Goal: Task Accomplishment & Management: Use online tool/utility

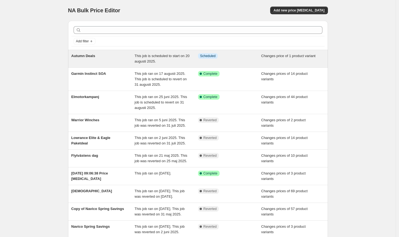
click at [100, 58] on div "Autumn Deals" at bounding box center [102, 58] width 63 height 11
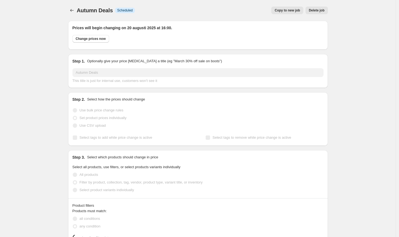
select select "collection"
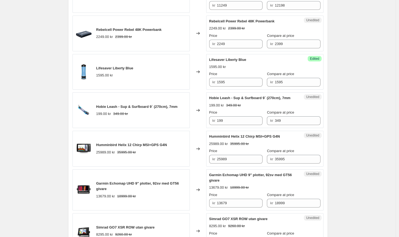
scroll to position [555, 0]
drag, startPoint x: 251, startPoint y: 65, endPoint x: 214, endPoint y: 59, distance: 37.1
click at [214, 59] on div "Lifesaver Liberty Blue 1595.00 kr Price kr 1595 Compare at price kr 1595" at bounding box center [264, 72] width 111 height 30
click at [242, 61] on span "Lifesaver Liberty Blue" at bounding box center [227, 59] width 37 height 4
drag, startPoint x: 249, startPoint y: 60, endPoint x: 207, endPoint y: 58, distance: 41.6
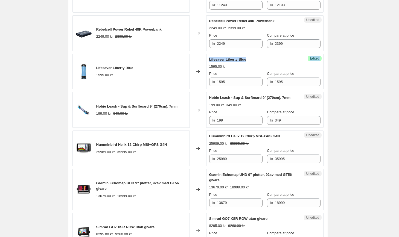
click at [207, 58] on div "Lifesaver Liberty Blue 1595.00 kr Changed to Success Edited Lifesaver Liberty B…" at bounding box center [197, 72] width 251 height 36
click at [250, 64] on div "Lifesaver Liberty Blue 1595.00 kr Price kr 1595 Compare at price kr 1595" at bounding box center [264, 72] width 111 height 30
drag, startPoint x: 248, startPoint y: 61, endPoint x: 211, endPoint y: 60, distance: 37.7
click at [211, 60] on div "Lifesaver Liberty Blue" at bounding box center [253, 59] width 89 height 5
copy span "Lifesaver Liberty Blue"
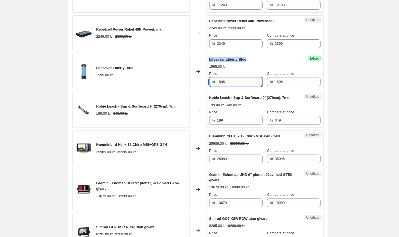
click at [245, 82] on input "1595" at bounding box center [240, 82] width 46 height 9
drag, startPoint x: 245, startPoint y: 82, endPoint x: 200, endPoint y: 82, distance: 44.8
click at [200, 82] on div "Lifesaver Liberty Blue 1595.00 kr Changed to Success Edited Lifesaver Liberty B…" at bounding box center [197, 72] width 251 height 36
type input "1299"
click at [355, 75] on div "Autumn Deals. This page is ready Autumn Deals Info Scheduled Copy to new job De…" at bounding box center [197, 83] width 395 height 1276
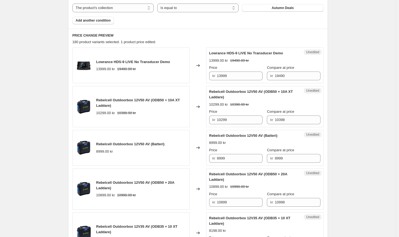
scroll to position [231, 0]
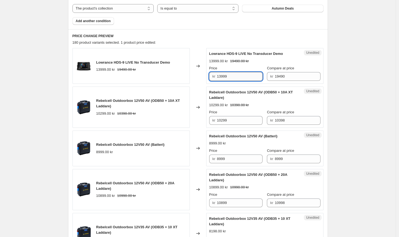
click at [241, 78] on input "13999" at bounding box center [240, 76] width 46 height 9
click at [224, 75] on input "13999" at bounding box center [240, 76] width 46 height 9
type input "13799"
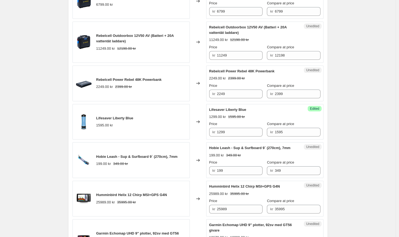
scroll to position [506, 0]
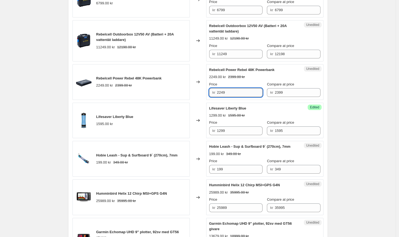
click at [243, 93] on input "2249" at bounding box center [240, 92] width 46 height 9
type input "2"
type input "2199"
click at [294, 109] on div "Lifesaver Liberty Blue 1299.00 kr 1595.00 kr Price kr 1299 Compare at price kr …" at bounding box center [264, 121] width 111 height 30
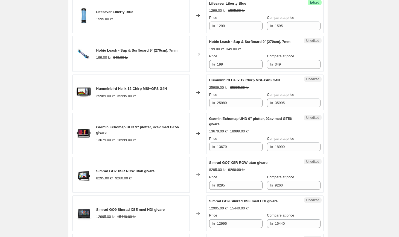
scroll to position [612, 0]
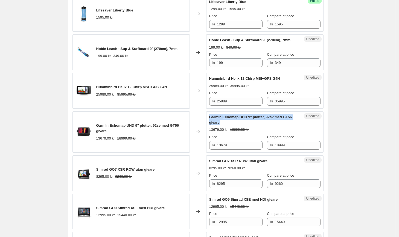
drag, startPoint x: 236, startPoint y: 128, endPoint x: 209, endPoint y: 123, distance: 27.0
click at [209, 123] on div "Unedited Garmin Echomap UHD 9" plotter, 92sv med GT56 givare 13679.00 kr 18999.…" at bounding box center [264, 131] width 117 height 41
copy span "Garmin Echomap UHD 9" plotter, 92sv med GT56 givare"
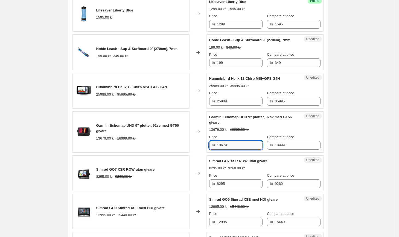
click at [234, 150] on input "13679" at bounding box center [240, 145] width 46 height 9
click at [224, 150] on input "13679" at bounding box center [240, 145] width 46 height 9
type input "13599"
click at [337, 147] on div "Autumn Deals. This page is ready Autumn Deals Info Scheduled Copy to new job De…" at bounding box center [197, 26] width 395 height 1276
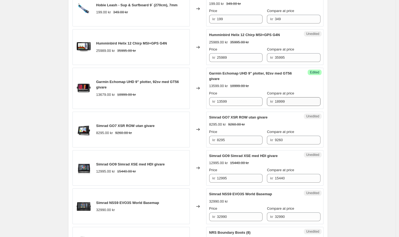
scroll to position [659, 0]
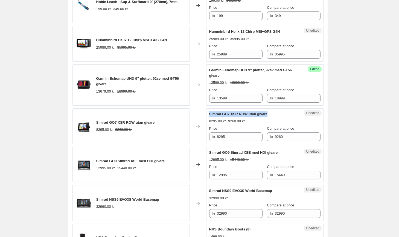
drag, startPoint x: 271, startPoint y: 119, endPoint x: 211, endPoint y: 119, distance: 60.4
click at [211, 117] on div "Simrad GO7 XSR ROW utan givare" at bounding box center [253, 113] width 89 height 5
copy span "Simrad GO7 XSR ROW utan givare"
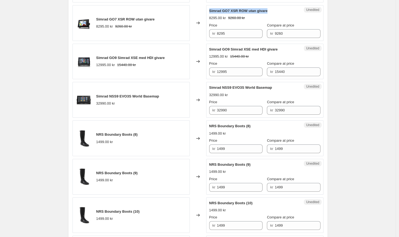
scroll to position [775, 0]
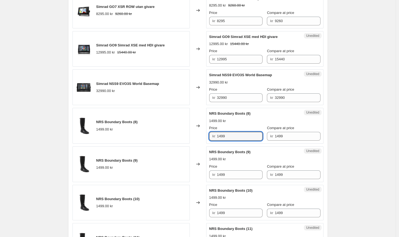
drag, startPoint x: 231, startPoint y: 143, endPoint x: 210, endPoint y: 143, distance: 21.6
click at [210, 143] on div "Unedited NRS Boundary Boots (8) 1499.00 kr Price kr 1499 Compare at price kr 14…" at bounding box center [264, 126] width 117 height 36
drag, startPoint x: 235, startPoint y: 143, endPoint x: 207, endPoint y: 140, distance: 28.3
click at [207, 140] on div "NRS Boundary Boots (8) 1499.00 kr Changed to Unedited NRS Boundary Boots (8) 14…" at bounding box center [197, 126] width 251 height 36
type input "1049"
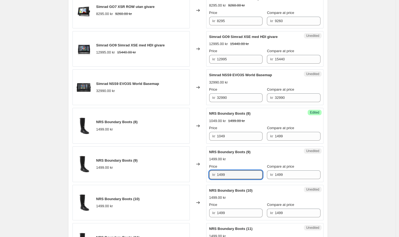
drag, startPoint x: 231, startPoint y: 179, endPoint x: 206, endPoint y: 180, distance: 25.1
click at [206, 180] on div "NRS Boundary Boots (9) 1499.00 kr Changed to Unedited NRS Boundary Boots (9) 14…" at bounding box center [197, 164] width 251 height 36
paste input "04"
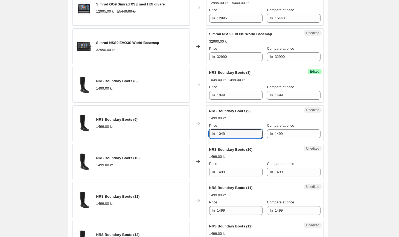
scroll to position [818, 0]
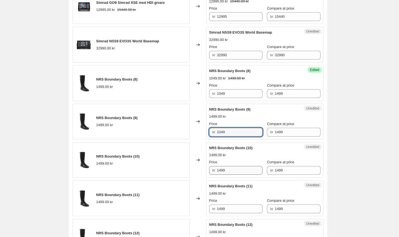
type input "1049"
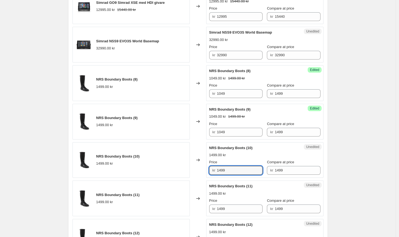
drag, startPoint x: 228, startPoint y: 175, endPoint x: 202, endPoint y: 173, distance: 25.7
click at [206, 173] on div "NRS Boundary Boots (10) 1499.00 kr Changed to Unedited NRS Boundary Boots (10) …" at bounding box center [197, 160] width 251 height 36
paste input "04"
type input "1049"
click at [232, 213] on input "1499" at bounding box center [240, 209] width 46 height 9
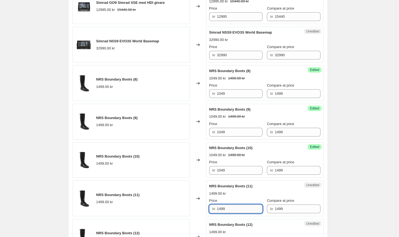
click at [232, 213] on input "1499" at bounding box center [240, 209] width 46 height 9
paste input "04"
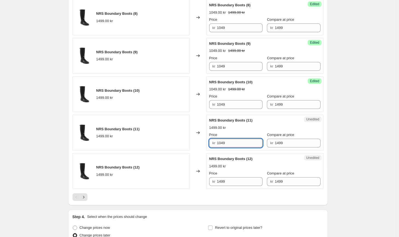
scroll to position [884, 0]
type input "1049"
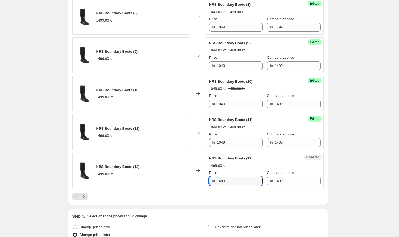
drag, startPoint x: 231, startPoint y: 184, endPoint x: 210, endPoint y: 182, distance: 21.6
click at [210, 182] on div "Unedited NRS Boundary Boots (12) 1499.00 kr Price kr 1499 Compare at price kr 1…" at bounding box center [264, 171] width 117 height 36
paste input "04"
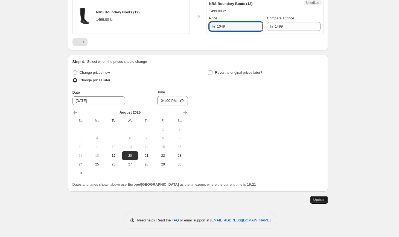
type input "1049"
click at [312, 200] on button "Update" at bounding box center [319, 200] width 18 height 8
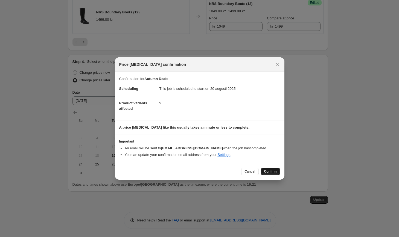
click at [271, 172] on span "Confirm" at bounding box center [270, 171] width 13 height 4
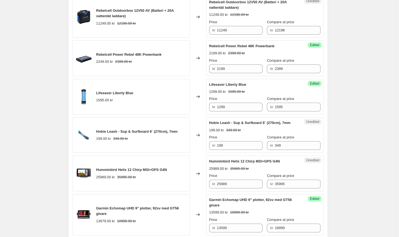
scroll to position [629, 0]
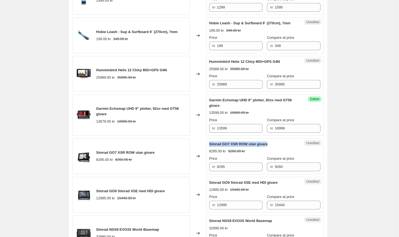
drag, startPoint x: 269, startPoint y: 151, endPoint x: 210, endPoint y: 150, distance: 59.3
click at [210, 150] on div "Unedited Simrad GO7 XSR ROW utan givare 8295.00 kr 9260.00 kr Price kr 8295 Com…" at bounding box center [264, 157] width 117 height 36
copy span "Simrad GO7 XSR ROW utan givare"
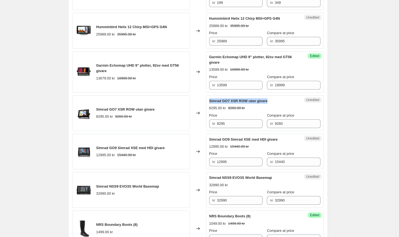
scroll to position [673, 0]
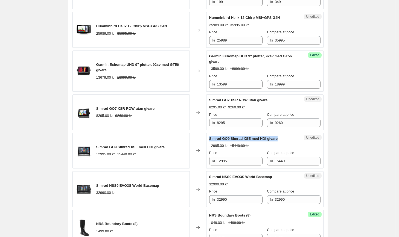
drag, startPoint x: 280, startPoint y: 143, endPoint x: 214, endPoint y: 141, distance: 65.9
click at [214, 141] on div "Simrad GO9 Simrad XSE med HDI givare" at bounding box center [253, 138] width 89 height 5
copy span "Simrad GO9 Simrad XSE med HDI givare"
click at [236, 166] on input "12995" at bounding box center [240, 161] width 46 height 9
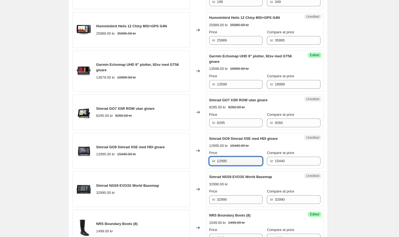
drag, startPoint x: 236, startPoint y: 168, endPoint x: 200, endPoint y: 159, distance: 36.9
click at [200, 159] on div "Simrad GO9 Simrad XSE med HDI givare 12995.00 kr 15440.00 kr Changed to Unedite…" at bounding box center [197, 151] width 251 height 36
type input "11199"
click at [249, 194] on div "Price" at bounding box center [235, 191] width 53 height 5
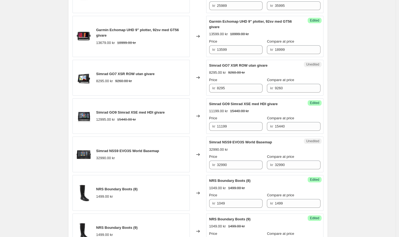
scroll to position [708, 0]
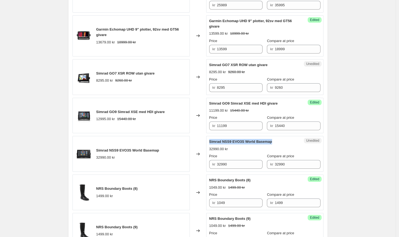
drag, startPoint x: 275, startPoint y: 146, endPoint x: 226, endPoint y: 141, distance: 48.3
click at [226, 141] on div "Unedited Simrad NSS9 EVO3S World Basemap 32990.00 kr Price kr 32990 Compare at …" at bounding box center [264, 154] width 117 height 36
copy span "Simrad NSS9 EVO3S World Basemap"
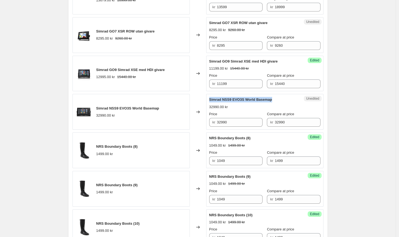
scroll to position [751, 0]
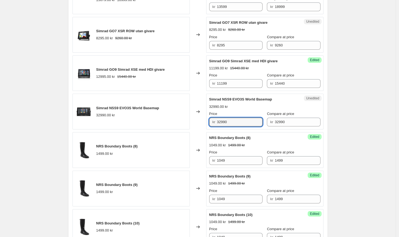
drag, startPoint x: 235, startPoint y: 131, endPoint x: 198, endPoint y: 126, distance: 37.5
click at [198, 126] on div "Simrad NSS9 EVO3S World Basemap 32990.00 kr Changed to Unedited Simrad NSS9 EVO…" at bounding box center [197, 112] width 251 height 36
type input "28199"
click at [241, 165] on input "1049" at bounding box center [240, 160] width 46 height 9
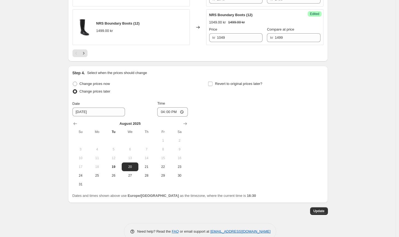
scroll to position [1044, 0]
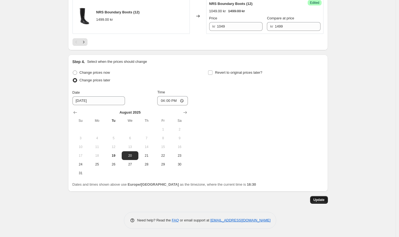
click at [312, 198] on button "Update" at bounding box center [319, 200] width 18 height 8
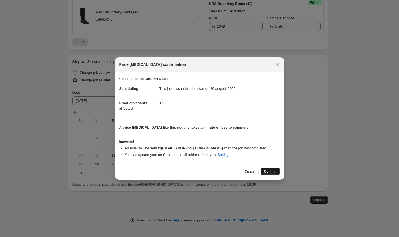
click at [273, 171] on span "Confirm" at bounding box center [270, 171] width 13 height 4
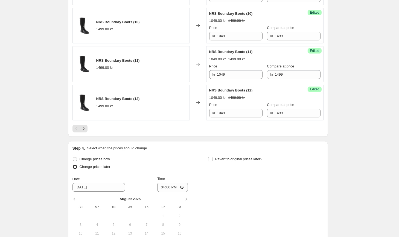
scroll to position [951, 0]
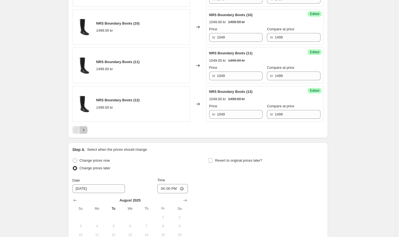
click at [86, 133] on icon "Next" at bounding box center [83, 129] width 5 height 5
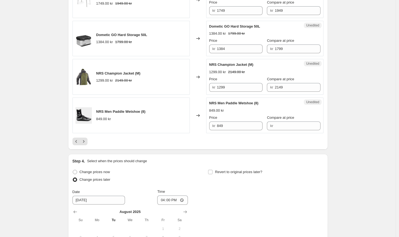
scroll to position [921, 0]
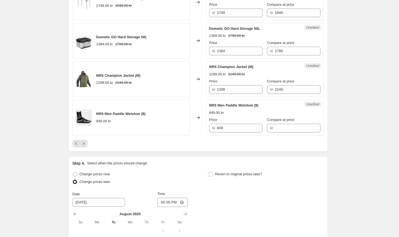
click at [267, 133] on div "kr" at bounding box center [293, 128] width 53 height 9
type input "849"
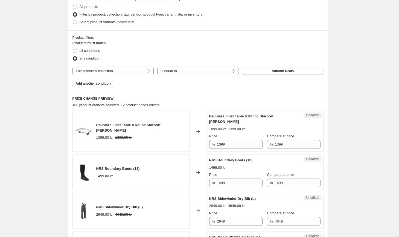
scroll to position [168, 0]
drag, startPoint x: 224, startPoint y: 121, endPoint x: 211, endPoint y: 117, distance: 14.0
click at [211, 117] on div "Railblaza Fillet Table II Kit Inc Starport [PERSON_NAME]" at bounding box center [253, 118] width 89 height 11
copy span "Railblaza Fillet Table II Kit Inc Starport [PERSON_NAME]"
drag, startPoint x: 234, startPoint y: 145, endPoint x: 199, endPoint y: 140, distance: 35.6
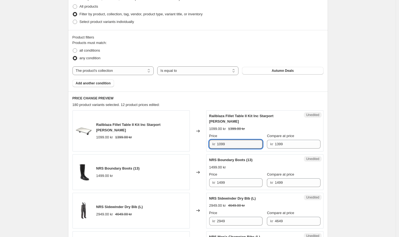
click at [199, 140] on div "Railblaza Fillet Table II Kit Inc Starport [PERSON_NAME] 1099.00 kr 1399.00 kr …" at bounding box center [197, 130] width 251 height 41
type input "769"
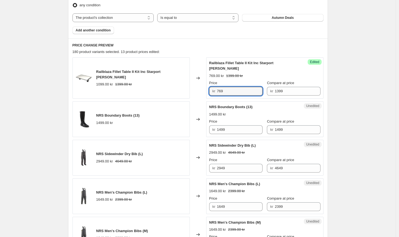
scroll to position [221, 0]
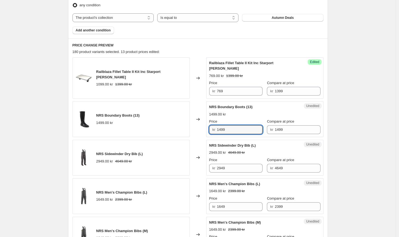
drag, startPoint x: 238, startPoint y: 131, endPoint x: 199, endPoint y: 125, distance: 40.1
click at [199, 125] on div "NRS Boundary Boots (13) 1499.00 kr Changed to Unedited NRS Boundary Boots (13) …" at bounding box center [197, 119] width 251 height 36
type input "1049"
click at [269, 153] on div "2949.00 kr 4649.00 kr" at bounding box center [264, 152] width 111 height 5
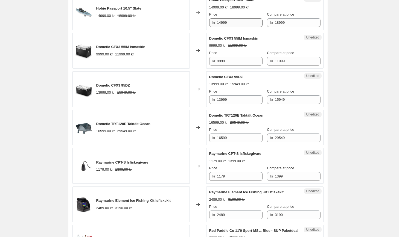
scroll to position [483, 0]
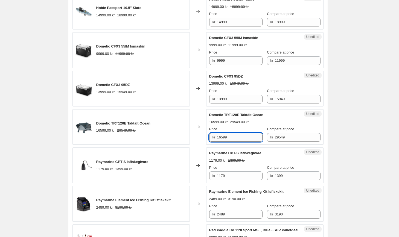
click at [228, 137] on input "16599" at bounding box center [240, 137] width 46 height 9
click at [251, 138] on input "16589" at bounding box center [240, 137] width 46 height 9
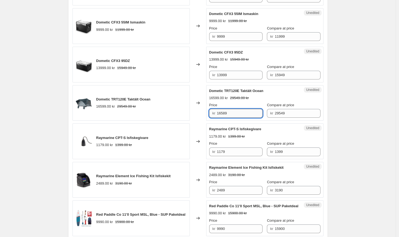
scroll to position [507, 0]
type input "16589"
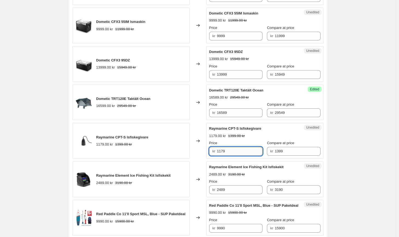
click at [247, 151] on input "1179" at bounding box center [240, 151] width 46 height 9
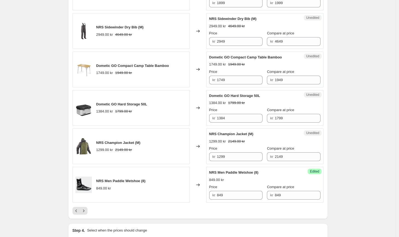
scroll to position [846, 0]
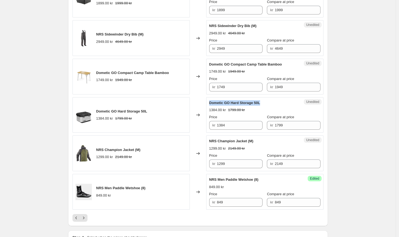
drag, startPoint x: 264, startPoint y: 108, endPoint x: 210, endPoint y: 108, distance: 53.3
click at [210, 106] on div "Dometic GO Hard Storage 50L" at bounding box center [253, 102] width 89 height 5
copy span "Dometic GO Hard Storage 50L"
click at [232, 130] on input "1384" at bounding box center [240, 125] width 46 height 9
drag, startPoint x: 232, startPoint y: 130, endPoint x: 203, endPoint y: 128, distance: 29.0
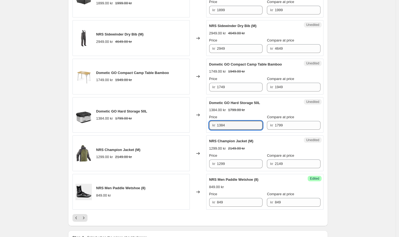
click at [203, 128] on div "Dometic GO Hard Storage 50L 1384.00 kr 1799.00 kr Changed to Unedited Dometic G…" at bounding box center [197, 115] width 251 height 36
type input "1199"
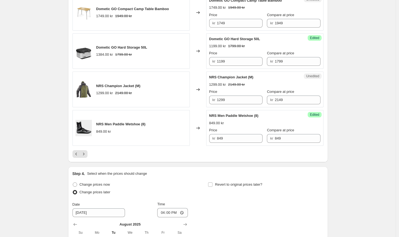
scroll to position [910, 0]
drag, startPoint x: 255, startPoint y: 122, endPoint x: 210, endPoint y: 123, distance: 44.5
click at [210, 118] on span "NRS Men Paddle Wetshoe (8)" at bounding box center [233, 116] width 49 height 4
copy span "NRS Men Paddle Wetshoe"
click at [229, 143] on input "849" at bounding box center [240, 139] width 46 height 9
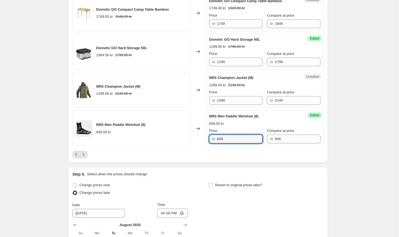
drag, startPoint x: 229, startPoint y: 146, endPoint x: 211, endPoint y: 145, distance: 18.4
click at [211, 143] on div "kr 849" at bounding box center [235, 139] width 53 height 9
click at [217, 156] on div at bounding box center [197, 155] width 251 height 8
drag, startPoint x: 230, startPoint y: 147, endPoint x: 212, endPoint y: 145, distance: 18.4
click at [212, 143] on div "kr 729" at bounding box center [235, 139] width 53 height 9
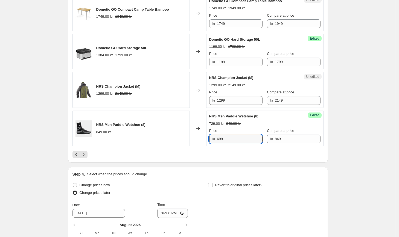
type input "699"
click at [223, 158] on div at bounding box center [197, 155] width 251 height 8
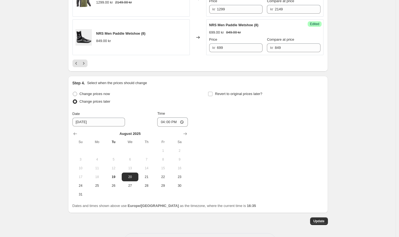
scroll to position [1028, 0]
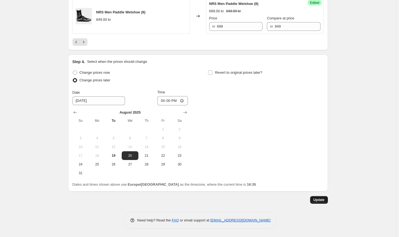
click at [314, 199] on button "Update" at bounding box center [319, 200] width 18 height 8
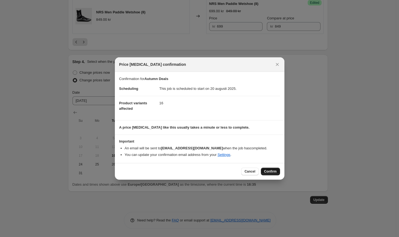
click at [275, 170] on span "Confirm" at bounding box center [270, 171] width 13 height 4
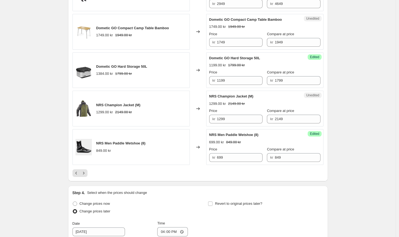
scroll to position [881, 0]
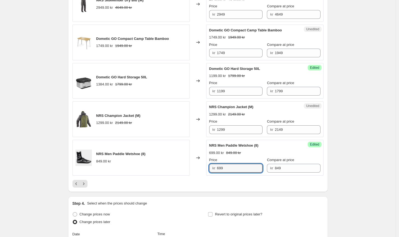
drag, startPoint x: 238, startPoint y: 176, endPoint x: 209, endPoint y: 175, distance: 29.3
click at [209, 175] on div "Success Edited NRS Men Paddle Wetshoe (8) 699.00 kr 849.00 kr Price kr 699 Comp…" at bounding box center [264, 158] width 117 height 36
click at [86, 187] on icon "Next" at bounding box center [83, 183] width 5 height 5
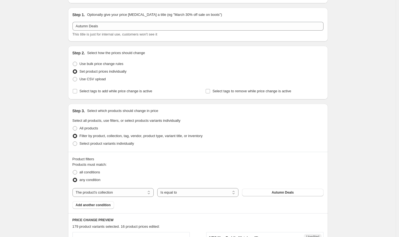
scroll to position [185, 0]
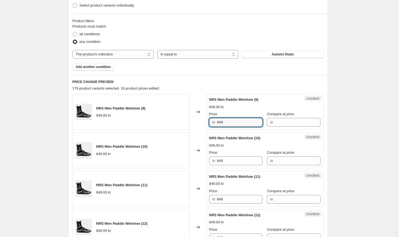
drag, startPoint x: 231, startPoint y: 121, endPoint x: 208, endPoint y: 118, distance: 23.4
click at [210, 118] on div "kr 849" at bounding box center [235, 122] width 53 height 9
paste input "69"
type input "699"
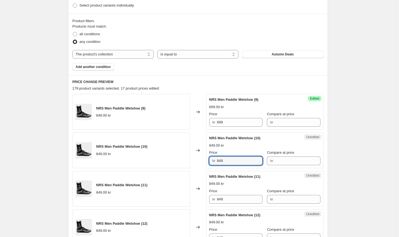
drag, startPoint x: 231, startPoint y: 160, endPoint x: 207, endPoint y: 159, distance: 24.1
click at [207, 159] on div "Unedited NRS Men Paddle Wetshoe (10) 849.00 kr Price kr 849 Compare at price kr" at bounding box center [264, 151] width 117 height 36
paste input "69"
type input "699"
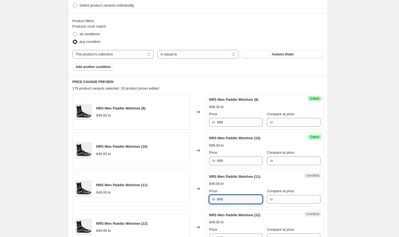
drag, startPoint x: 232, startPoint y: 199, endPoint x: 213, endPoint y: 198, distance: 18.9
click at [215, 198] on div "kr 849" at bounding box center [235, 199] width 53 height 9
paste input "69"
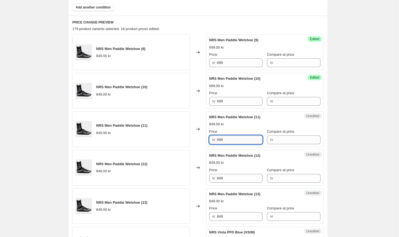
scroll to position [248, 0]
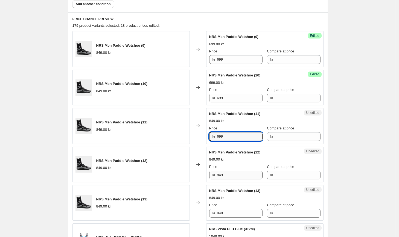
type input "699"
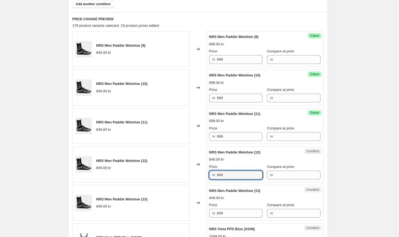
drag, startPoint x: 229, startPoint y: 175, endPoint x: 202, endPoint y: 168, distance: 28.1
click at [202, 168] on div "NRS Men Paddle Wetshoe (12) 849.00 kr Changed to Unedited NRS Men Paddle Wetsho…" at bounding box center [197, 165] width 251 height 36
paste input "69"
type input "699"
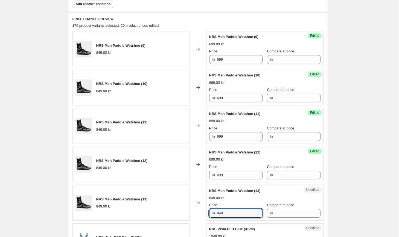
drag, startPoint x: 230, startPoint y: 214, endPoint x: 206, endPoint y: 211, distance: 23.9
click at [207, 211] on div "Unedited NRS Men Paddle Wetshoe (13) 849.00 kr Price kr 849 Compare at price kr" at bounding box center [264, 203] width 117 height 36
paste input "69"
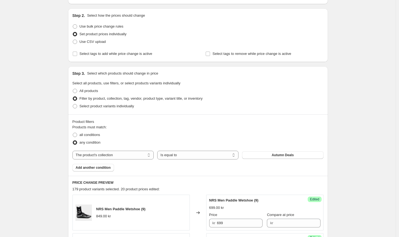
scroll to position [128, 0]
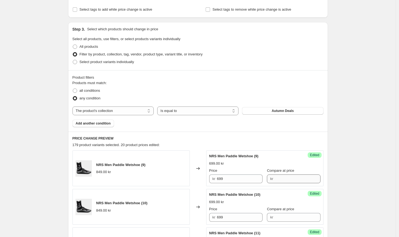
type input "699"
click at [280, 178] on input "Compare at price" at bounding box center [298, 179] width 46 height 9
drag, startPoint x: 288, startPoint y: 179, endPoint x: 254, endPoint y: 178, distance: 34.2
click at [254, 178] on div "Price kr 699 Compare at price kr 849" at bounding box center [264, 175] width 111 height 15
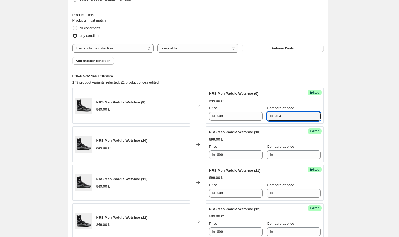
scroll to position [198, 0]
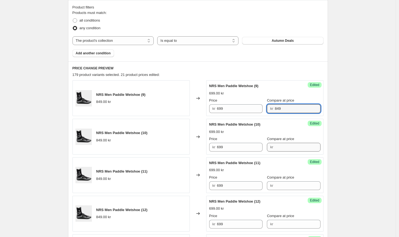
type input "849"
click at [277, 145] on input "Compare at price" at bounding box center [298, 147] width 46 height 9
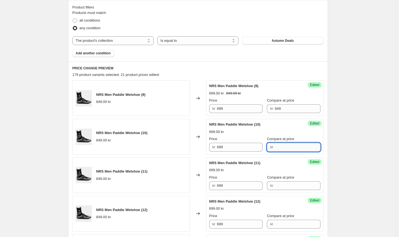
paste input "849"
type input "849"
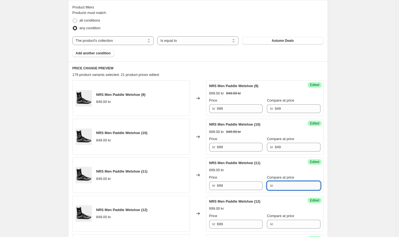
click at [277, 188] on input "Compare at price" at bounding box center [298, 185] width 46 height 9
paste input "849"
type input "849"
click at [278, 225] on input "Compare at price" at bounding box center [298, 224] width 46 height 9
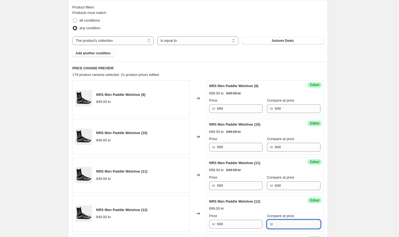
paste input "849"
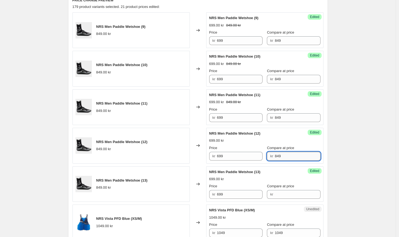
scroll to position [270, 0]
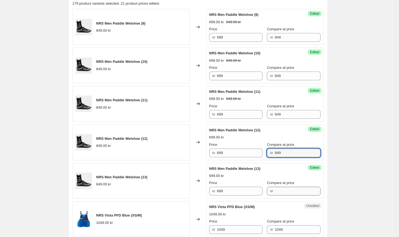
type input "849"
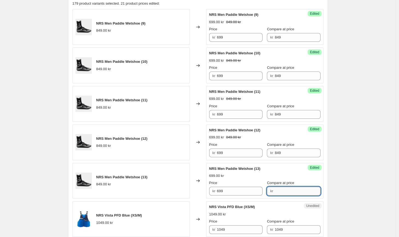
click at [276, 190] on input "Compare at price" at bounding box center [298, 191] width 46 height 9
paste input "849"
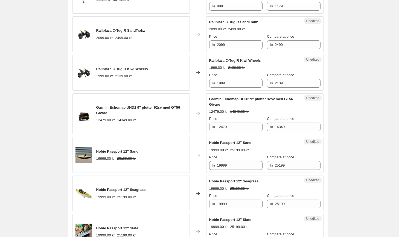
scroll to position [685, 0]
type input "849"
drag, startPoint x: 232, startPoint y: 104, endPoint x: 213, endPoint y: 99, distance: 20.0
click at [213, 99] on div "Garmin Echomap UHD2 9" plotter 92sv med GT56 Givare" at bounding box center [253, 102] width 89 height 11
click at [239, 106] on div "Garmin Echomap UHD2 9" plotter 92sv med GT56 Givare" at bounding box center [253, 102] width 89 height 11
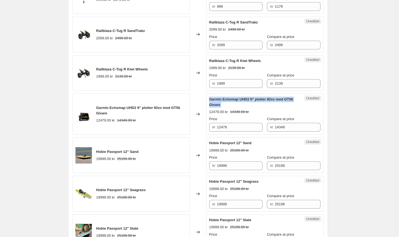
drag, startPoint x: 239, startPoint y: 106, endPoint x: 211, endPoint y: 101, distance: 28.6
click at [211, 101] on div "Garmin Echomap UHD2 9" plotter 92sv med GT56 Givare" at bounding box center [253, 102] width 89 height 11
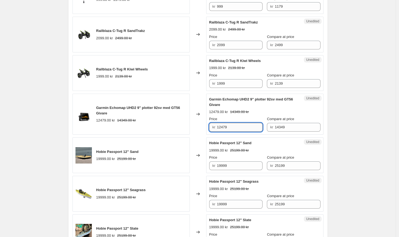
click at [236, 128] on input "12479" at bounding box center [240, 127] width 46 height 9
type input "12439"
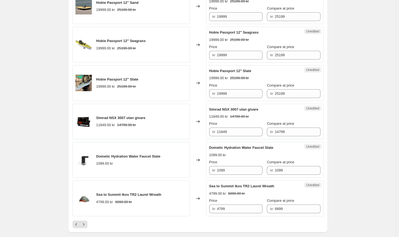
scroll to position [835, 0]
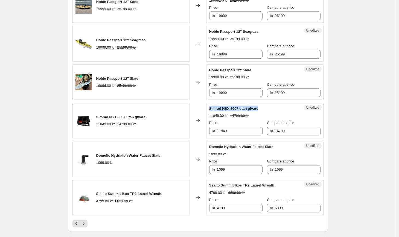
drag, startPoint x: 263, startPoint y: 110, endPoint x: 210, endPoint y: 107, distance: 52.5
click at [210, 107] on div "Simrad NSX 3007 utan givare" at bounding box center [253, 108] width 89 height 5
click at [235, 133] on input "11849" at bounding box center [240, 131] width 46 height 9
type input "11189"
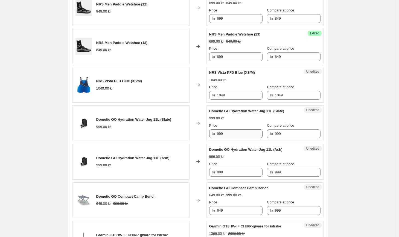
scroll to position [404, 0]
drag, startPoint x: 274, startPoint y: 112, endPoint x: 210, endPoint y: 109, distance: 64.3
click at [210, 109] on div "Unedited Dometic GO Hydration Water Jug 11L (Slate) 999.00 kr Price kr 999 Comp…" at bounding box center [264, 124] width 117 height 36
drag, startPoint x: 236, startPoint y: 134, endPoint x: 195, endPoint y: 127, distance: 41.5
click at [195, 127] on div "Dometic GO Hydration Water Jug 11L (Slate) 999.00 kr Changed to Unedited Dometi…" at bounding box center [197, 124] width 251 height 36
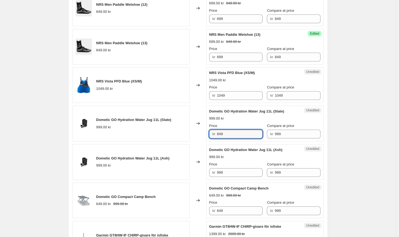
drag, startPoint x: 230, startPoint y: 137, endPoint x: 212, endPoint y: 133, distance: 17.8
click at [212, 133] on div "kr 849" at bounding box center [235, 134] width 53 height 9
type input "849"
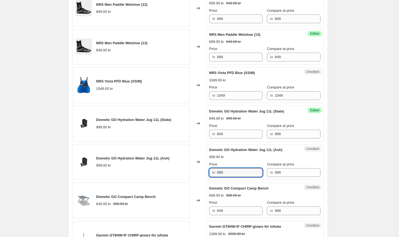
drag, startPoint x: 235, startPoint y: 170, endPoint x: 202, endPoint y: 167, distance: 33.5
click at [202, 167] on div "Dometic GO Hydration Water Jug 11L (Ash) 999.00 kr Changed to Unedited Dometic …" at bounding box center [197, 162] width 251 height 36
paste input "84"
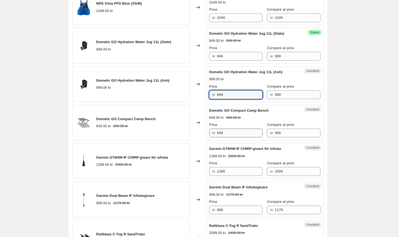
scroll to position [481, 0]
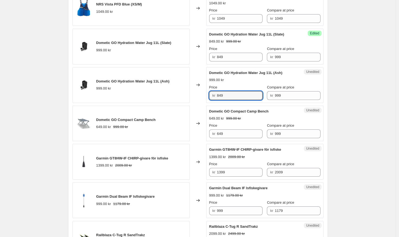
type input "849"
click at [224, 134] on input "649" at bounding box center [240, 134] width 46 height 9
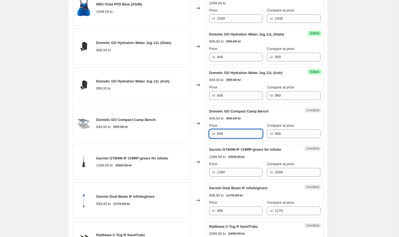
click at [228, 134] on input "649" at bounding box center [240, 134] width 46 height 9
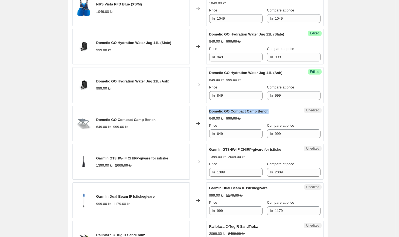
drag, startPoint x: 271, startPoint y: 111, endPoint x: 210, endPoint y: 111, distance: 61.5
click at [210, 111] on div "Unedited Dometic GO Compact Camp Bench 649.00 kr 999.00 kr Price kr 649 Compare…" at bounding box center [264, 124] width 117 height 36
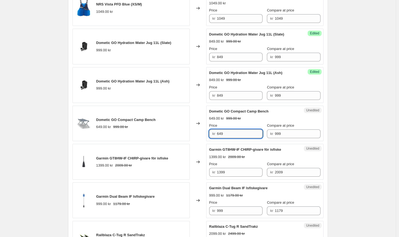
click at [233, 136] on input "649" at bounding box center [240, 134] width 46 height 9
click at [224, 132] on input "649" at bounding box center [240, 134] width 46 height 9
type input "629"
click at [327, 131] on div "PRICE CHANGE PREVIEW 179 product variants selected. 26 product prices edited: N…" at bounding box center [198, 182] width 260 height 807
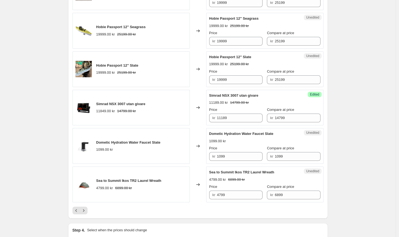
scroll to position [849, 0]
drag, startPoint x: 276, startPoint y: 135, endPoint x: 216, endPoint y: 131, distance: 60.5
click at [216, 131] on span "Dometic Hydration Water Faucet Slate" at bounding box center [241, 133] width 64 height 4
click at [267, 134] on span "Dometic Hydration Water Faucet Slate" at bounding box center [241, 133] width 64 height 4
drag, startPoint x: 267, startPoint y: 134, endPoint x: 211, endPoint y: 134, distance: 56.0
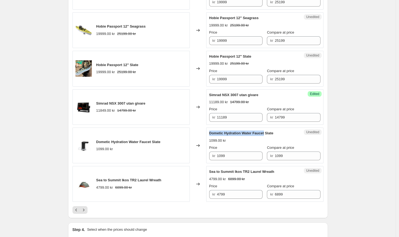
click at [211, 134] on span "Dometic Hydration Water Faucet Slate" at bounding box center [241, 133] width 64 height 4
click at [231, 154] on input "1099" at bounding box center [240, 156] width 46 height 9
drag, startPoint x: 231, startPoint y: 154, endPoint x: 187, endPoint y: 151, distance: 44.4
click at [187, 151] on div "Dometic Hydration Water Faucet Slate 1099.00 kr Changed to Unedited Dometic Hyd…" at bounding box center [197, 146] width 251 height 36
type input "9"
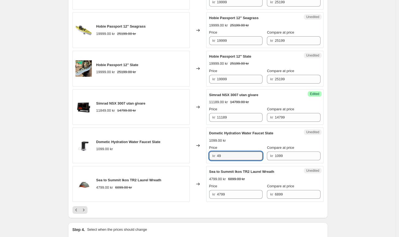
type input "4"
type input "949"
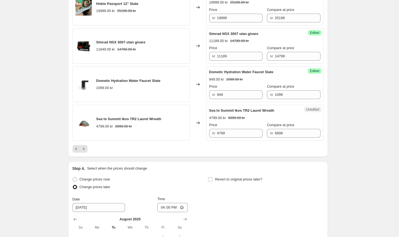
scroll to position [1017, 0]
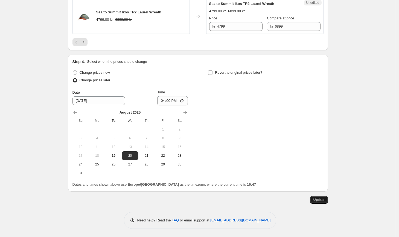
click at [312, 201] on button "Update" at bounding box center [319, 200] width 18 height 8
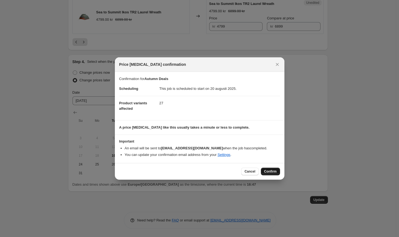
click at [268, 175] on button "Confirm" at bounding box center [270, 172] width 19 height 8
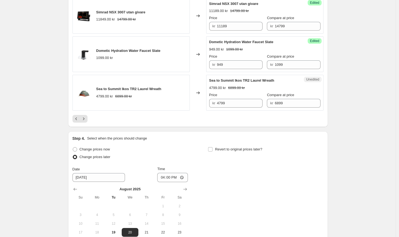
scroll to position [867, 0]
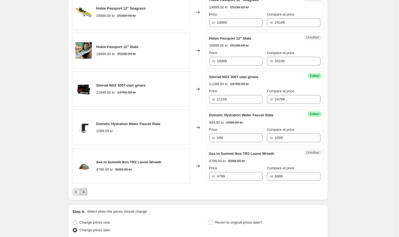
click at [87, 193] on button "Next" at bounding box center [84, 192] width 8 height 8
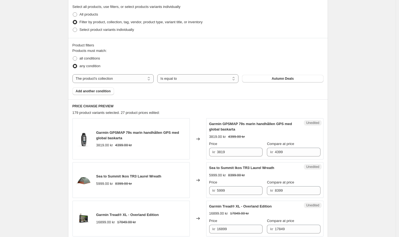
scroll to position [161, 0]
drag, startPoint x: 238, startPoint y: 129, endPoint x: 210, endPoint y: 125, distance: 27.6
click at [210, 125] on div "Garmin GPSMAP 79s marin handhållen GPS med global baskarta" at bounding box center [253, 126] width 89 height 11
click at [236, 156] on div "Unedited Garmin GPSMAP 79s marin handhållen GPS med global baskarta 3819.00 kr …" at bounding box center [264, 138] width 117 height 41
drag, startPoint x: 231, startPoint y: 151, endPoint x: 197, endPoint y: 145, distance: 35.2
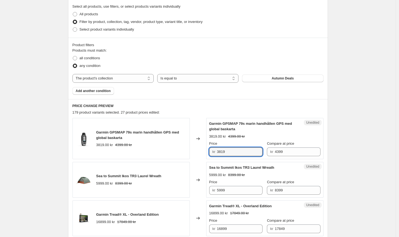
click at [197, 145] on div "Garmin GPSMAP 79s marin handhållen GPS med global baskarta 3819.00 kr 4399.00 k…" at bounding box center [197, 138] width 251 height 41
type input "3779"
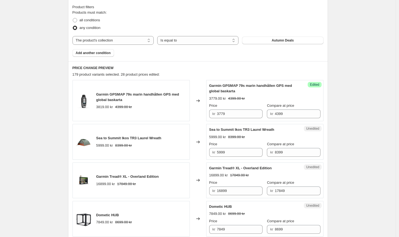
scroll to position [255, 0]
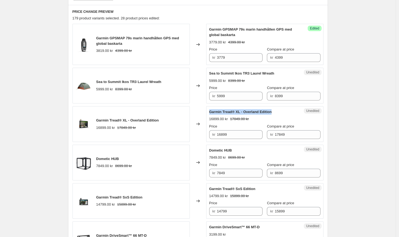
drag, startPoint x: 275, startPoint y: 113, endPoint x: 211, endPoint y: 109, distance: 63.7
click at [211, 109] on div "Garmin Tread® XL - Overland Edition" at bounding box center [253, 111] width 89 height 5
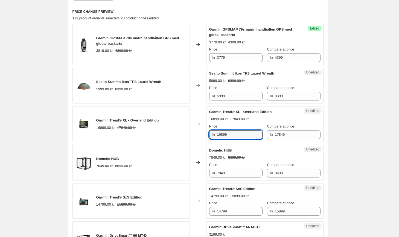
drag, startPoint x: 230, startPoint y: 134, endPoint x: 207, endPoint y: 132, distance: 23.1
click at [207, 132] on div "Unedited Garmin Tread® XL - Overland Edition 16899.00 kr 17849.00 kr Price kr 1…" at bounding box center [264, 124] width 117 height 36
type input "14989"
click at [258, 152] on div "Dometic HUB" at bounding box center [253, 150] width 89 height 5
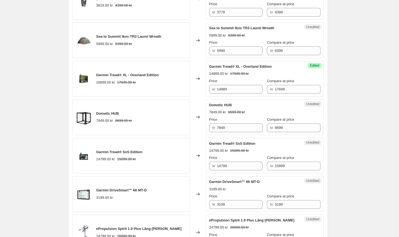
scroll to position [302, 0]
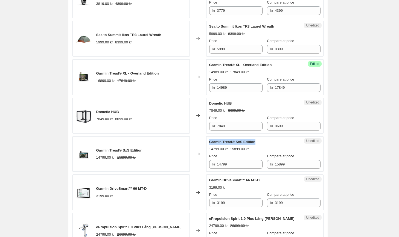
drag, startPoint x: 258, startPoint y: 143, endPoint x: 220, endPoint y: 137, distance: 39.0
click at [220, 137] on div "Unedited Garmin Tread® SxS Edition 14799.00 kr 15899.00 kr Price kr 14799 Compa…" at bounding box center [264, 154] width 117 height 36
drag, startPoint x: 233, startPoint y: 167, endPoint x: 195, endPoint y: 162, distance: 38.8
click at [197, 162] on div "Garmin Tread® SxS Edition 14799.00 kr 15899.00 kr Changed to Unedited Garmin Tr…" at bounding box center [197, 154] width 251 height 36
type input "14199"
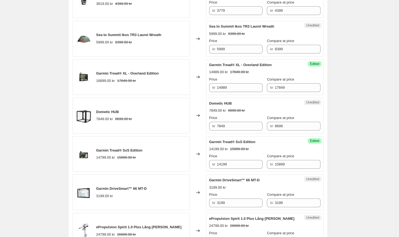
click at [293, 189] on div "3199.00 kr" at bounding box center [264, 187] width 111 height 5
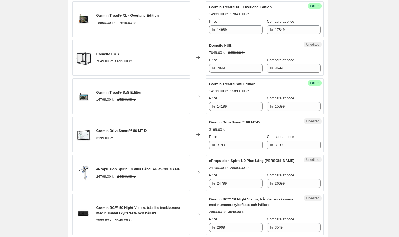
scroll to position [365, 0]
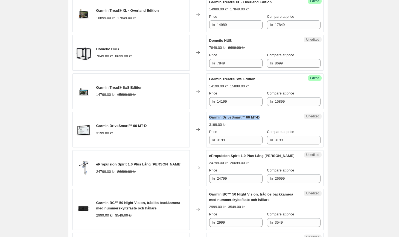
drag, startPoint x: 263, startPoint y: 117, endPoint x: 209, endPoint y: 117, distance: 53.6
click at [209, 117] on div "Unedited Garmin DriveSmart™ 66 MT-D 3199.00 kr Price kr 3199 Compare at price k…" at bounding box center [264, 130] width 117 height 36
drag, startPoint x: 233, startPoint y: 140, endPoint x: 198, endPoint y: 134, distance: 35.0
click at [198, 134] on div "Garmin DriveSmart™ 66 MT-D 3199.00 kr Changed to Unedited Garmin DriveSmart™ 66…" at bounding box center [197, 130] width 251 height 36
type input "2879"
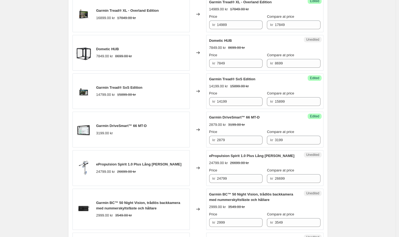
click at [323, 138] on div "Success Edited Garmin DriveSmart™ 66 MT-D 2879.00 kr 3199.00 kr Price kr 2879 C…" at bounding box center [264, 130] width 117 height 36
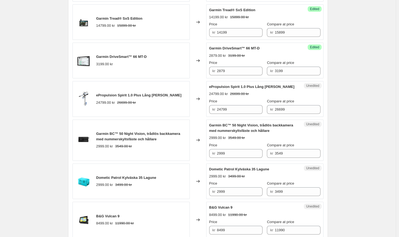
scroll to position [434, 0]
drag, startPoint x: 274, startPoint y: 132, endPoint x: 211, endPoint y: 125, distance: 63.7
click at [211, 125] on div "Garmin BC™ 50 Night Vision, trådlös backkamera med nummerskyltsfäste och hållare" at bounding box center [253, 128] width 89 height 11
click at [224, 152] on input "2999" at bounding box center [240, 153] width 46 height 9
click at [224, 153] on input "2999" at bounding box center [240, 153] width 46 height 9
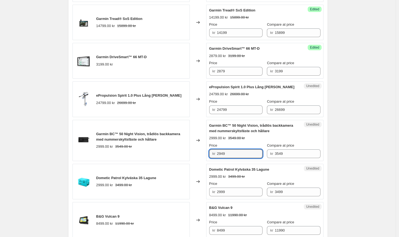
type input "2949"
click at [352, 135] on div "Autumn Deals. This page is ready Autumn Deals Info Scheduled Copy to new job De…" at bounding box center [197, 215] width 395 height 1298
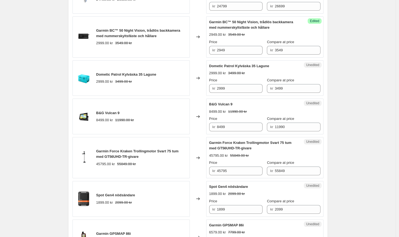
scroll to position [537, 0]
drag, startPoint x: 237, startPoint y: 107, endPoint x: 210, endPoint y: 105, distance: 26.3
click at [210, 105] on div "B&G Vulcan 9" at bounding box center [253, 103] width 89 height 5
click at [225, 128] on input "8499" at bounding box center [240, 126] width 46 height 9
click at [317, 119] on div "Unedited B&G Vulcan 9 8499.00 kr 11990.00 kr Price kr 8499 Compare at price kr …" at bounding box center [264, 116] width 117 height 36
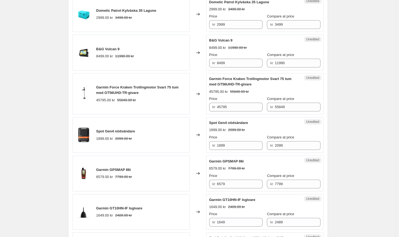
scroll to position [608, 0]
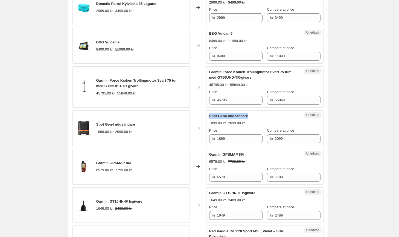
drag, startPoint x: 253, startPoint y: 116, endPoint x: 210, endPoint y: 117, distance: 42.4
click at [210, 117] on div "Spot Gen4 nödsändare" at bounding box center [253, 115] width 89 height 5
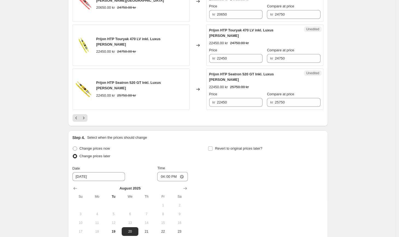
scroll to position [1055, 0]
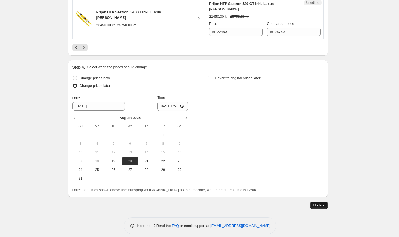
click at [311, 202] on button "Update" at bounding box center [319, 206] width 18 height 8
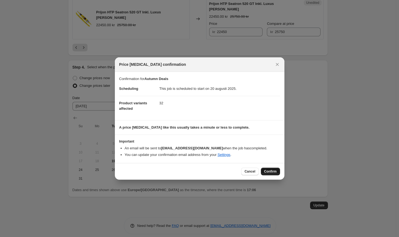
click at [273, 173] on button "Confirm" at bounding box center [270, 172] width 19 height 8
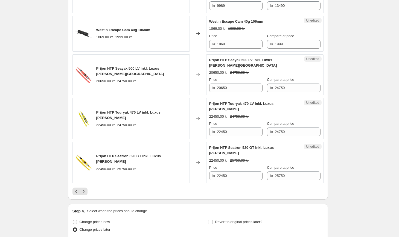
scroll to position [911, 0]
click at [86, 189] on icon "Next" at bounding box center [83, 191] width 5 height 5
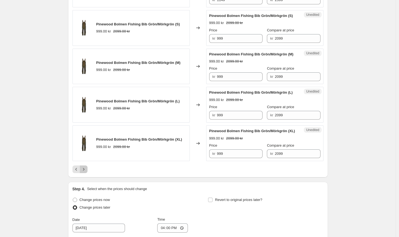
click at [86, 172] on icon "Next" at bounding box center [83, 169] width 5 height 5
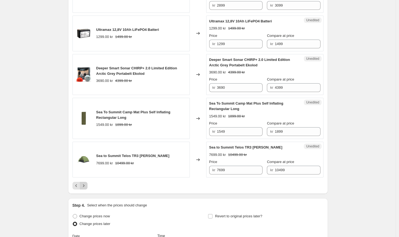
click at [84, 187] on icon "Next" at bounding box center [83, 185] width 1 height 2
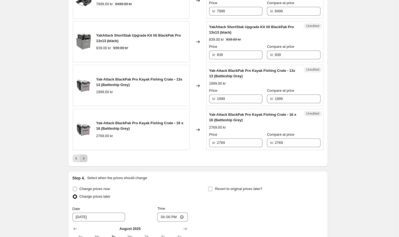
click at [86, 161] on icon "Next" at bounding box center [83, 158] width 5 height 5
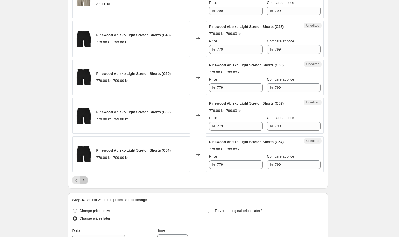
click at [86, 182] on icon "Next" at bounding box center [83, 180] width 5 height 5
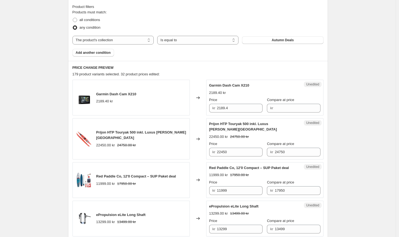
scroll to position [193, 0]
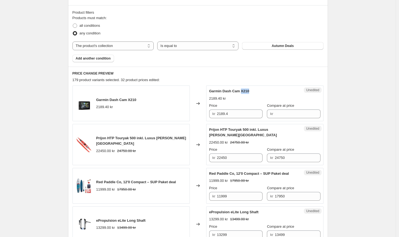
drag, startPoint x: 254, startPoint y: 93, endPoint x: 242, endPoint y: 94, distance: 11.5
click at [242, 94] on div "Garmin Dash Cam X210" at bounding box center [253, 91] width 89 height 5
click at [243, 94] on div "Garmin Dash Cam X210" at bounding box center [253, 91] width 89 height 5
drag, startPoint x: 254, startPoint y: 92, endPoint x: 211, endPoint y: 93, distance: 42.3
click at [211, 93] on div "Garmin Dash Cam X210" at bounding box center [253, 91] width 89 height 5
